Goal: Find specific page/section: Find specific page/section

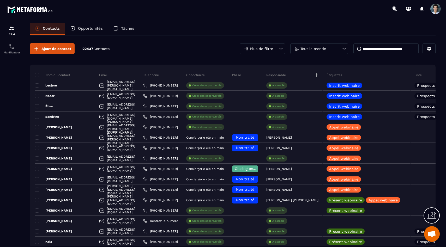
click at [384, 51] on input at bounding box center [385, 48] width 65 height 11
type input "**********"
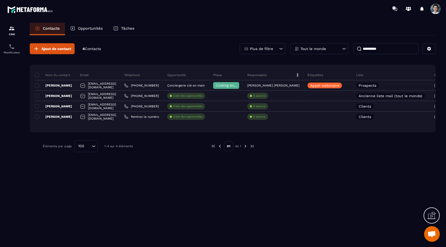
click at [341, 47] on div "Tout le monde" at bounding box center [319, 48] width 58 height 11
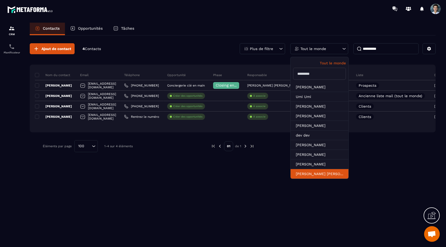
click at [307, 175] on li "[PERSON_NAME] [PERSON_NAME]" at bounding box center [320, 174] width 58 height 10
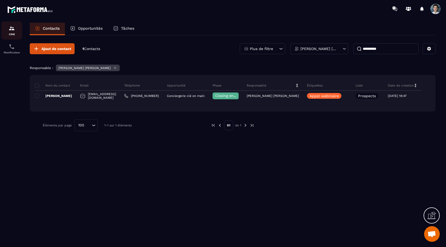
click at [9, 32] on div "CRM" at bounding box center [11, 30] width 21 height 10
click at [138, 23] on div "Tâches" at bounding box center [124, 29] width 32 height 13
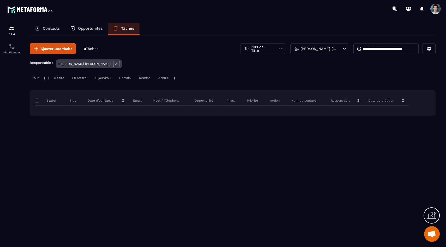
click at [134, 28] on p "Tâches" at bounding box center [127, 28] width 13 height 5
